Goal: Task Accomplishment & Management: Manage account settings

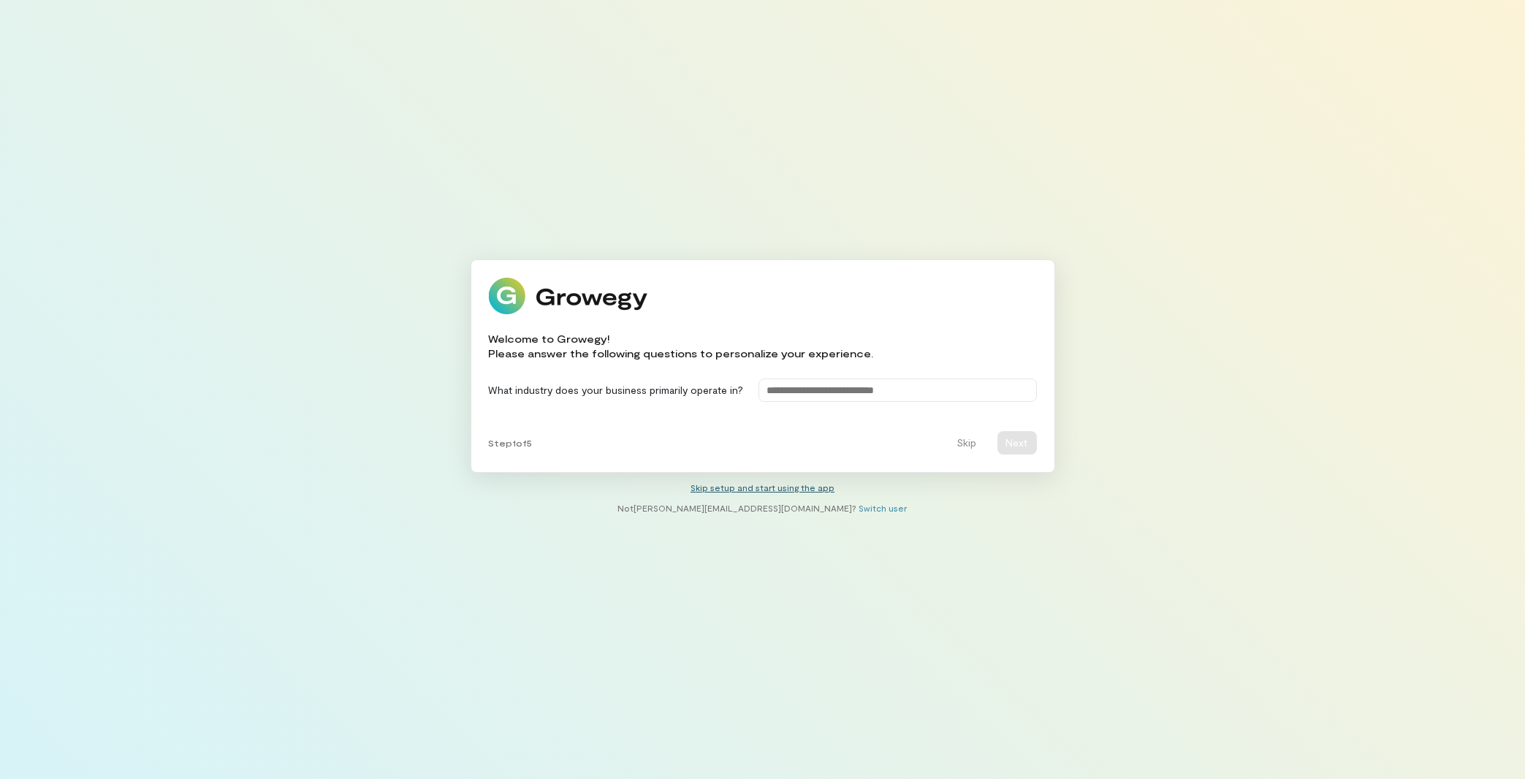
click at [748, 489] on link "Skip setup and start using the app" at bounding box center [763, 487] width 144 height 10
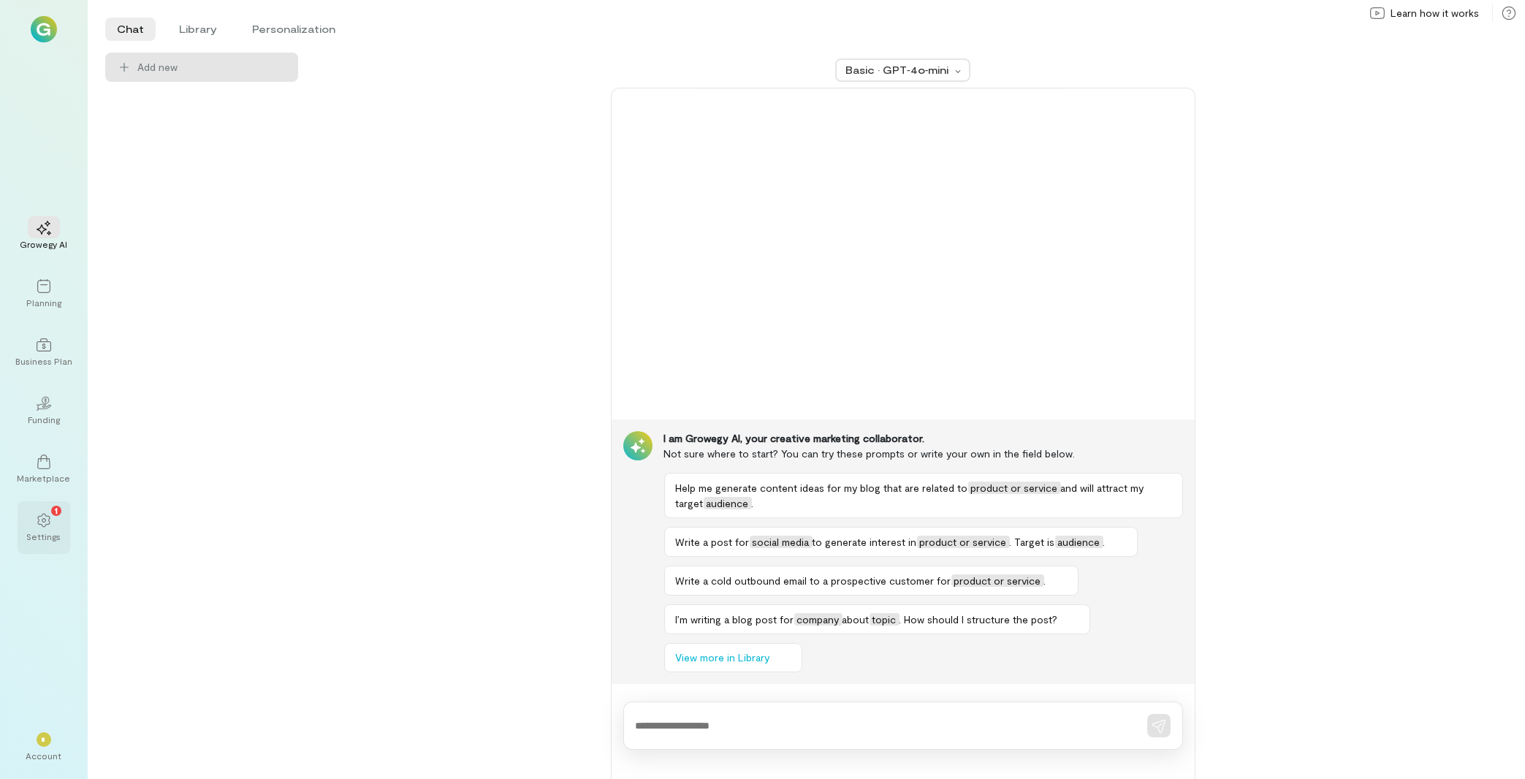
click at [35, 526] on div "1" at bounding box center [44, 520] width 32 height 22
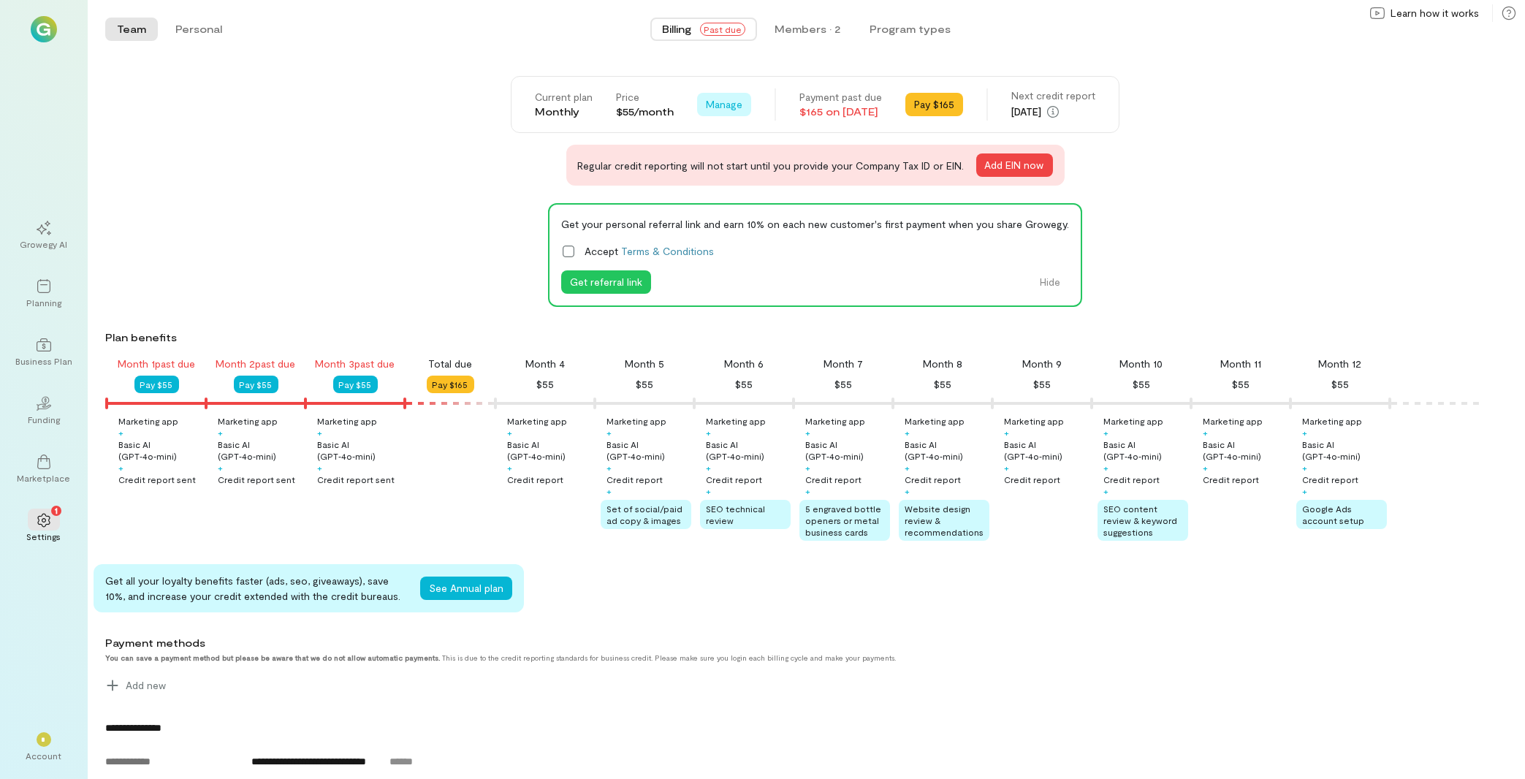
click at [706, 105] on span "Manage" at bounding box center [724, 104] width 37 height 15
click at [742, 167] on span "Cancel plan" at bounding box center [767, 165] width 75 height 15
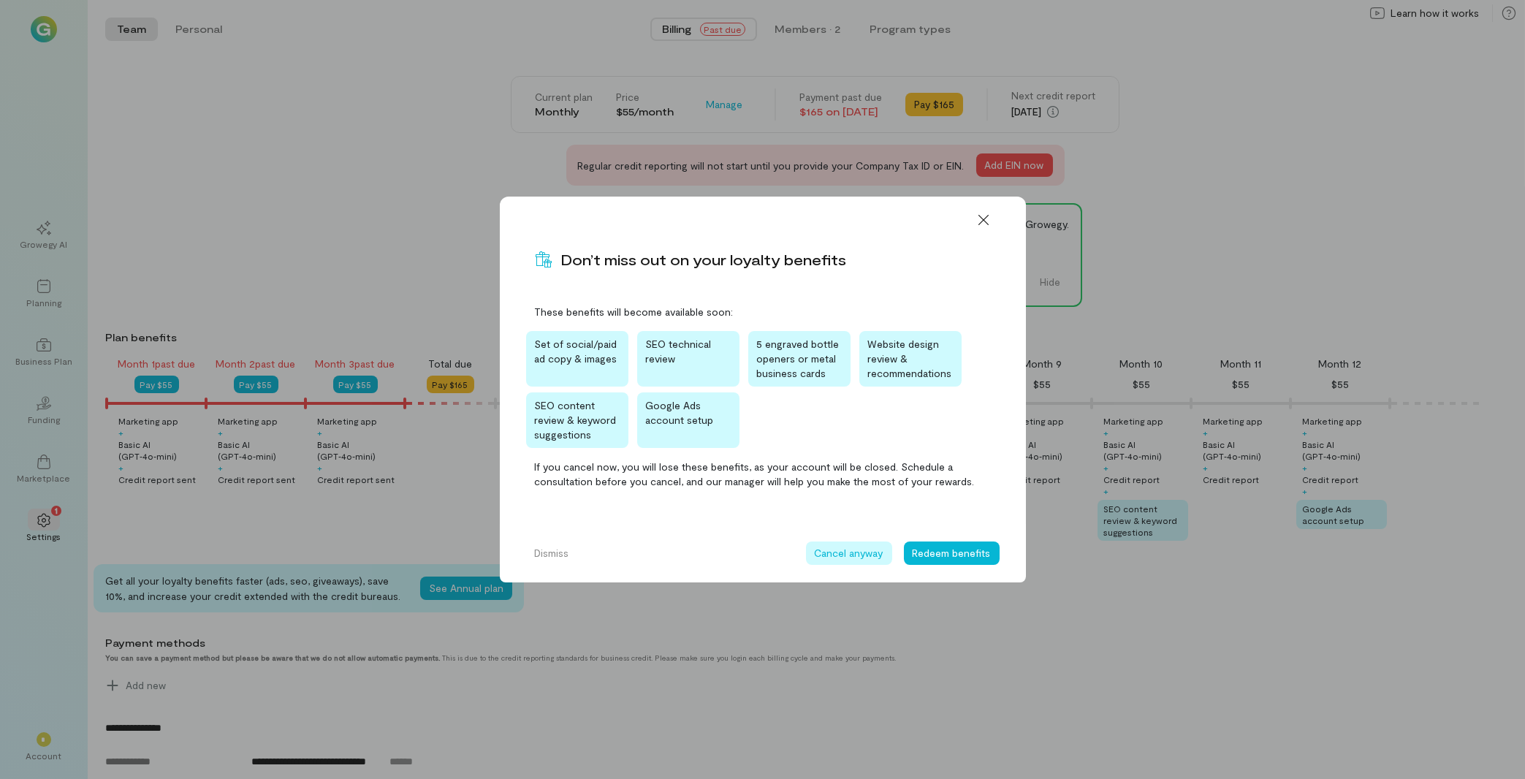
click at [863, 547] on button "Cancel anyway" at bounding box center [849, 553] width 86 height 23
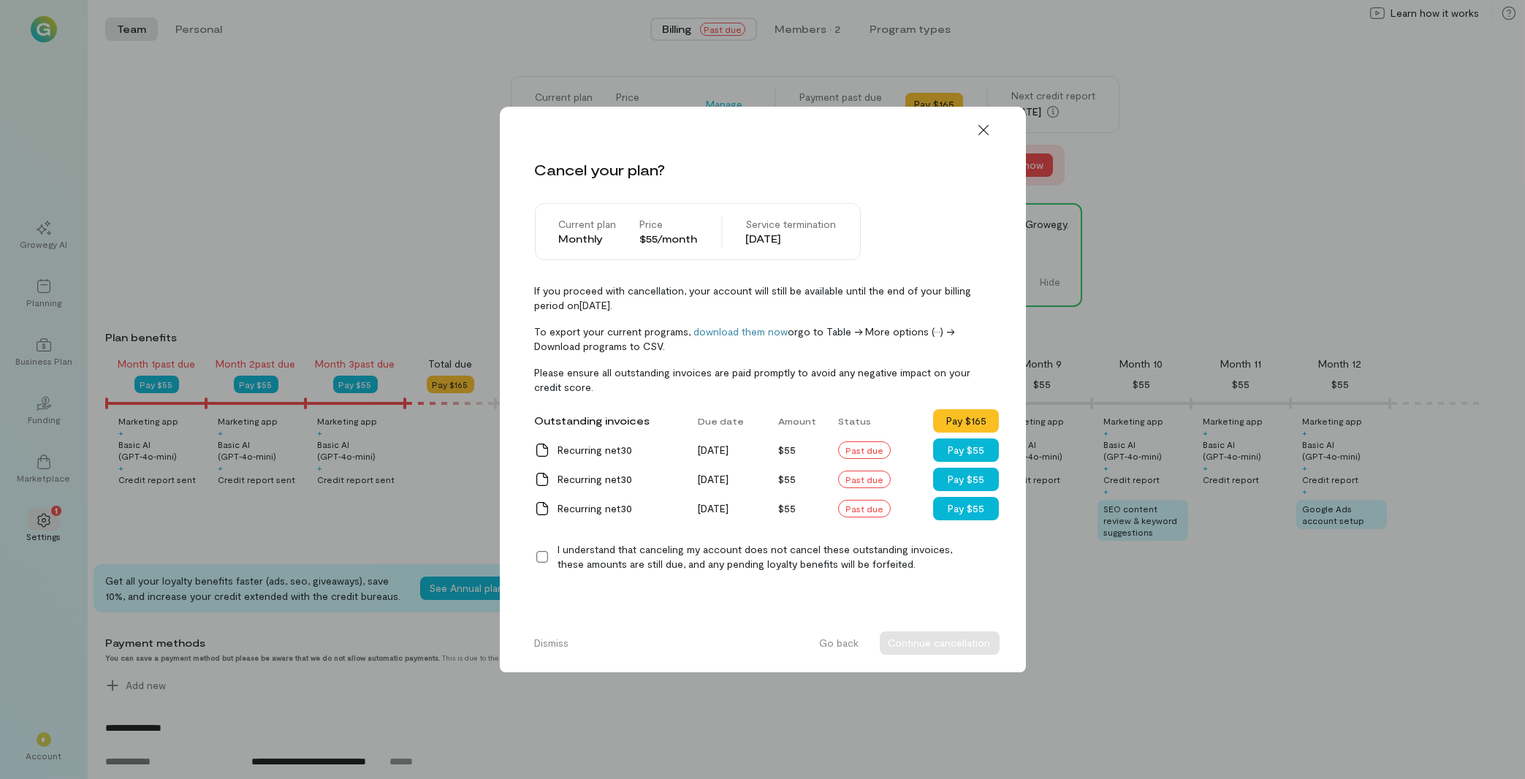
click at [541, 561] on icon at bounding box center [542, 557] width 15 height 15
click at [966, 645] on button "Continue cancellation" at bounding box center [940, 643] width 120 height 23
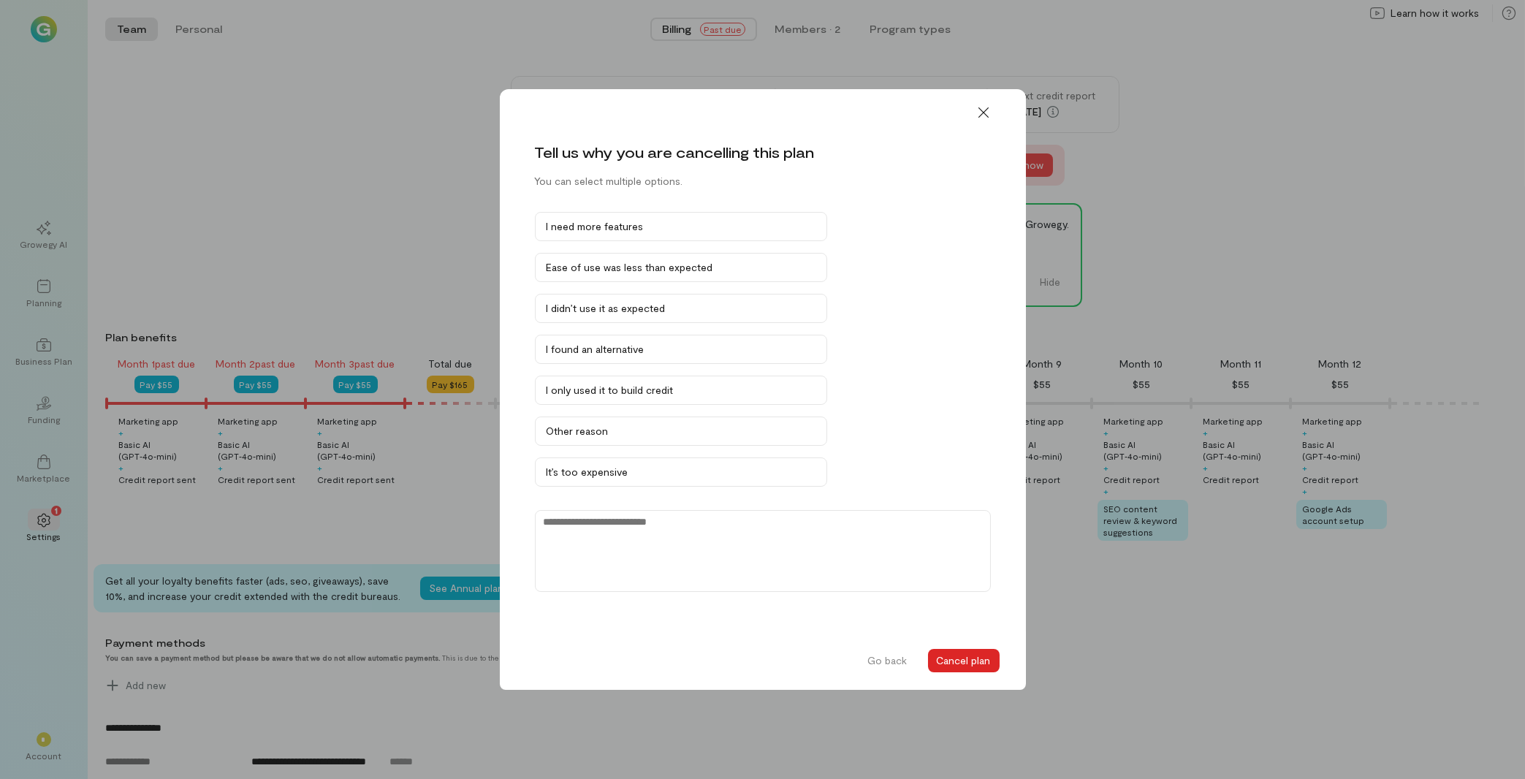
click at [971, 660] on button "Cancel plan" at bounding box center [964, 660] width 72 height 23
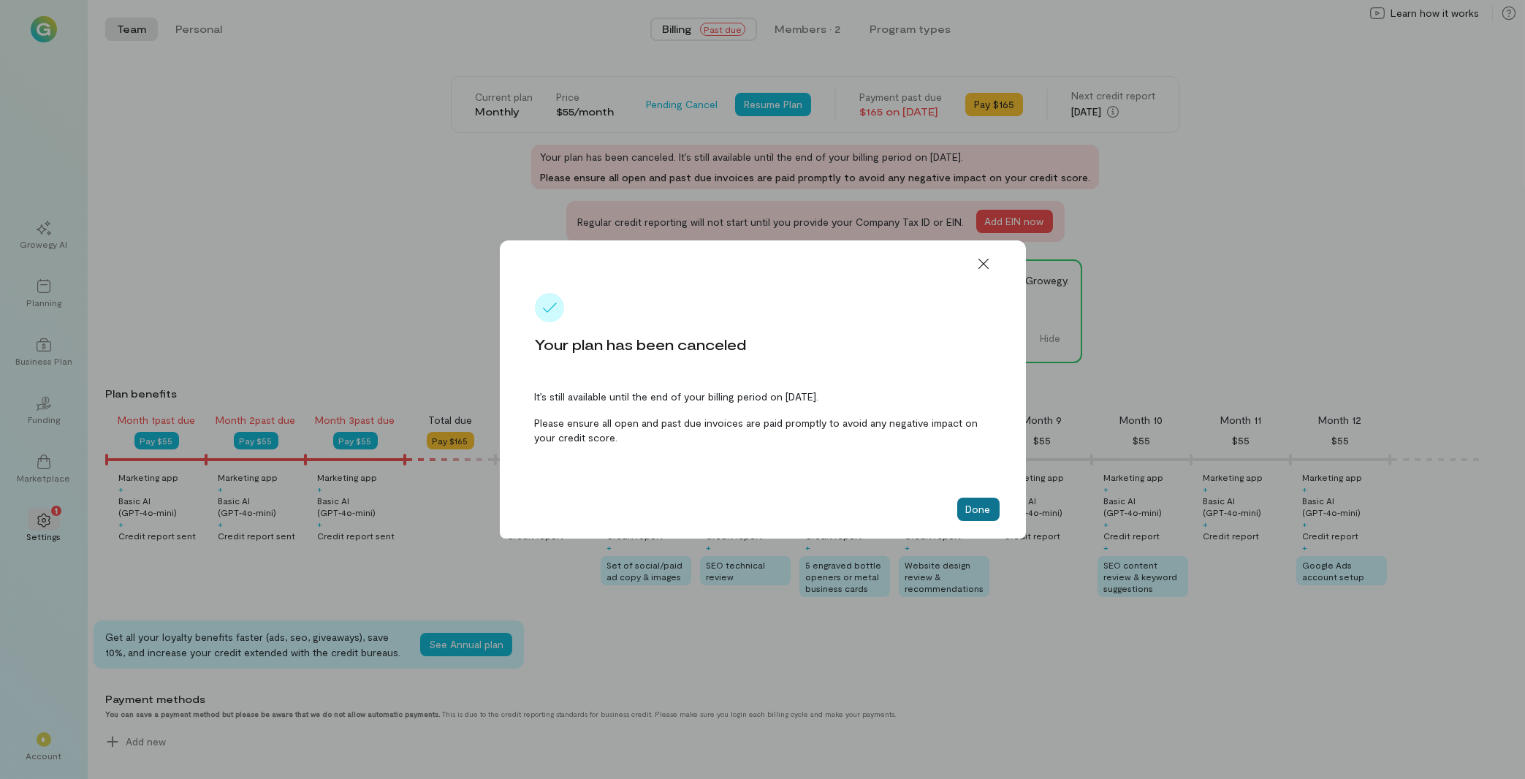
click at [992, 512] on button "Done" at bounding box center [979, 509] width 42 height 23
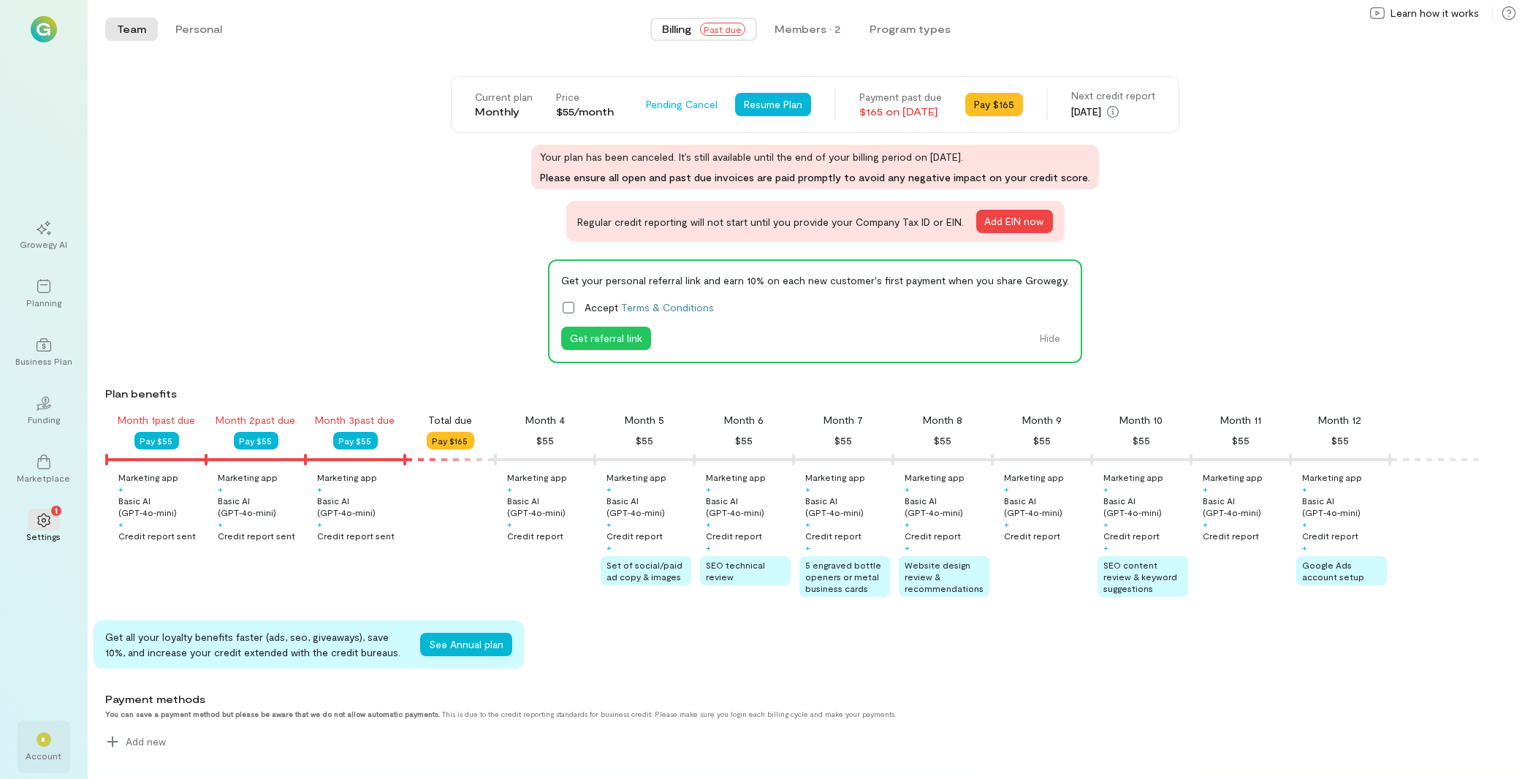
click at [43, 754] on div "Account" at bounding box center [44, 756] width 36 height 12
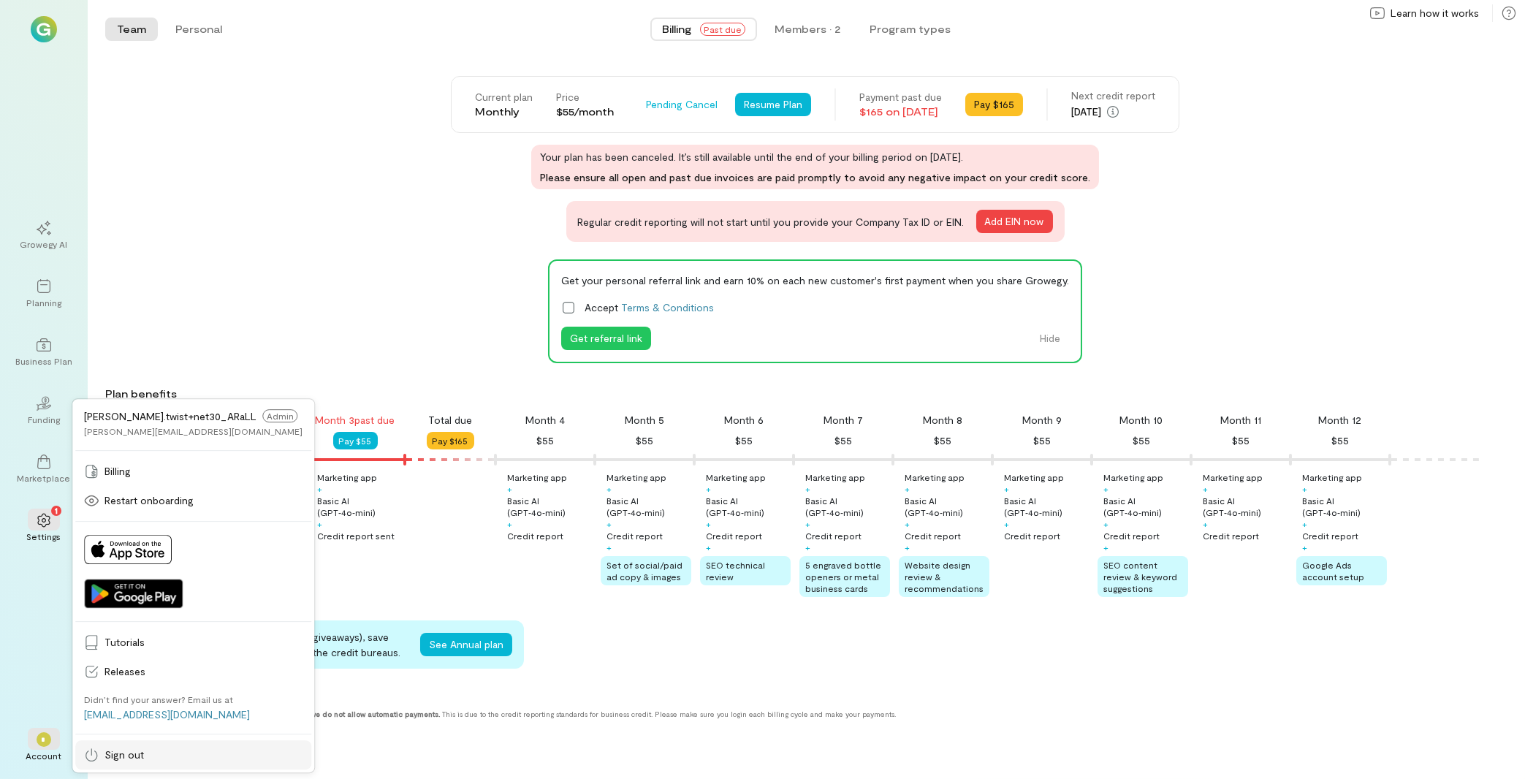
click at [103, 754] on div "Sign out" at bounding box center [193, 755] width 219 height 15
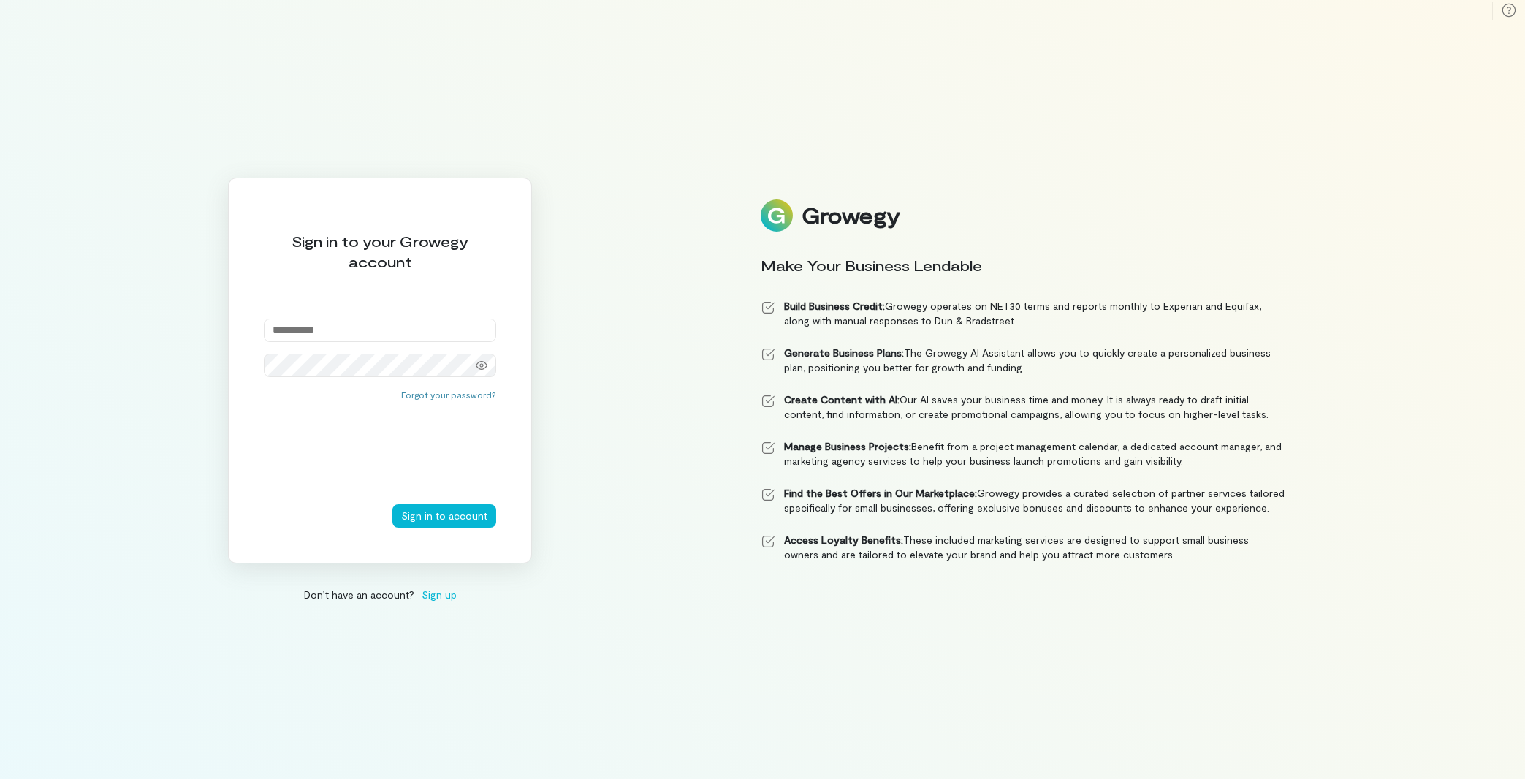
click at [343, 333] on input "email" at bounding box center [380, 330] width 232 height 23
paste input "**********"
type input "**********"
click at [450, 503] on div "Forgot your password?" at bounding box center [380, 446] width 232 height 115
click at [449, 517] on button "Sign in to account" at bounding box center [445, 515] width 104 height 23
